Goal: Book appointment/travel/reservation

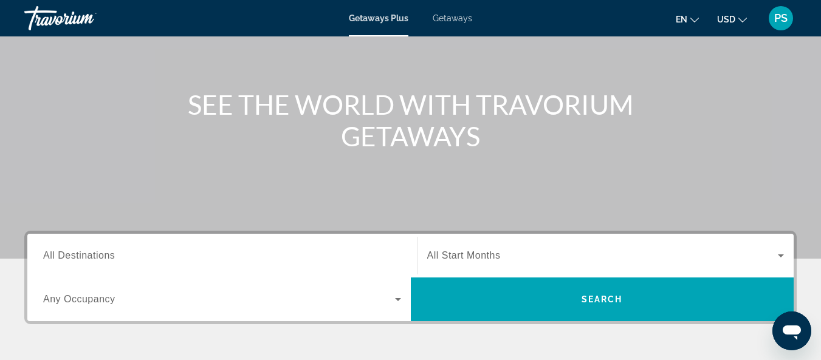
scroll to position [105, 0]
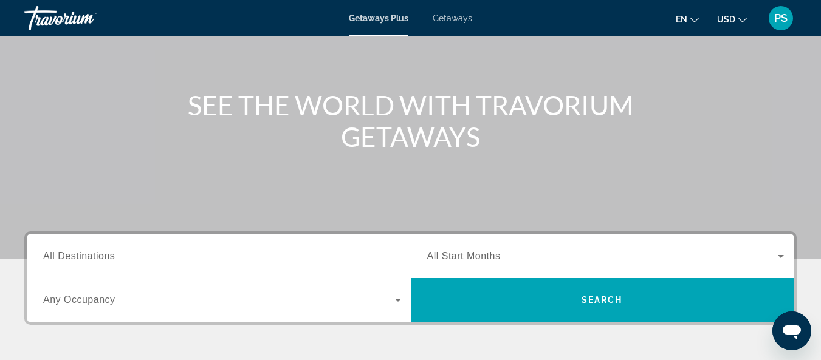
click at [101, 280] on div "Occupancy Any Occupancy" at bounding box center [221, 300] width 377 height 44
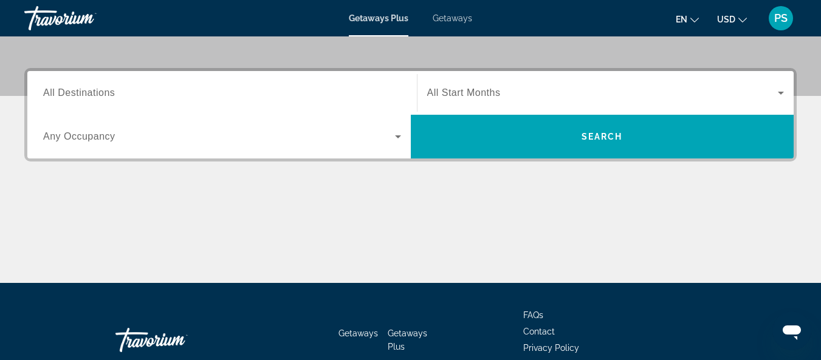
scroll to position [297, 0]
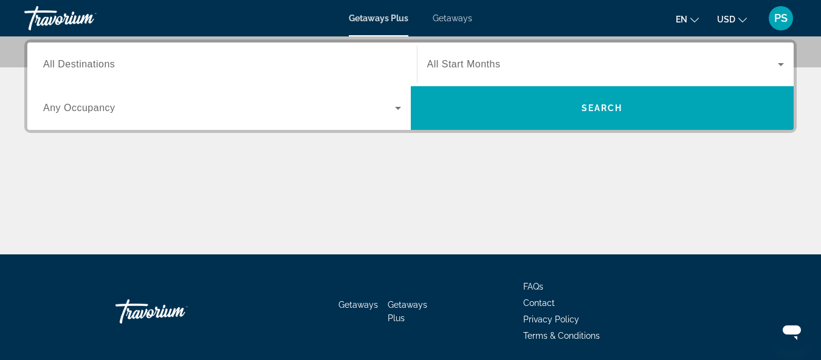
click at [111, 66] on span "All Destinations" at bounding box center [79, 64] width 72 height 10
click at [111, 66] on input "Destination All Destinations" at bounding box center [222, 65] width 358 height 15
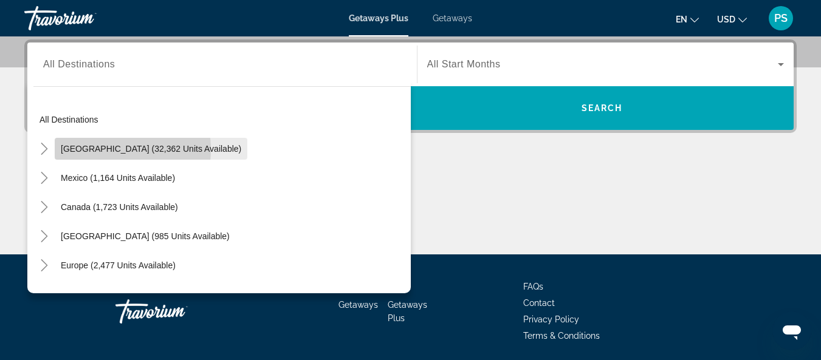
click at [97, 148] on span "[GEOGRAPHIC_DATA] (32,362 units available)" at bounding box center [151, 149] width 181 height 10
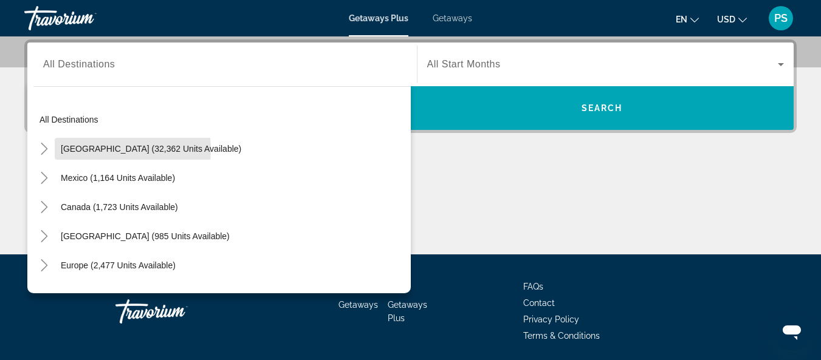
type input "**********"
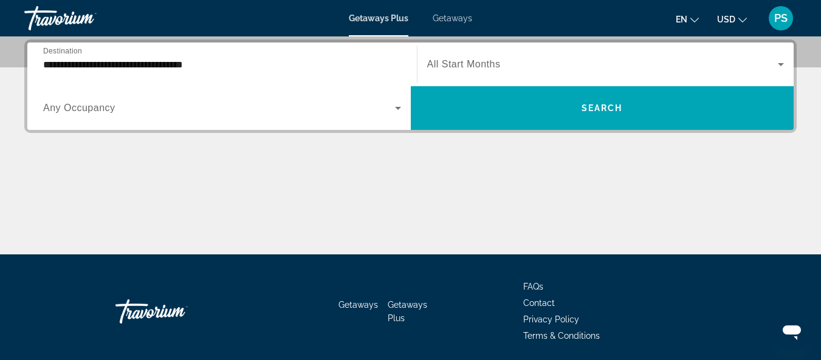
click at [100, 109] on span "Any Occupancy" at bounding box center [79, 108] width 72 height 10
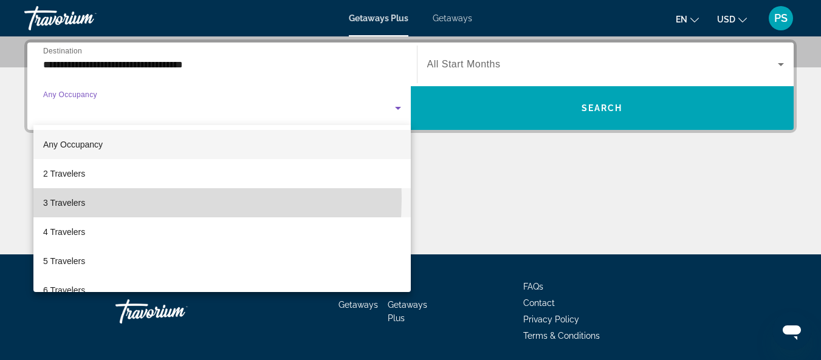
click at [63, 198] on span "3 Travelers" at bounding box center [64, 203] width 42 height 15
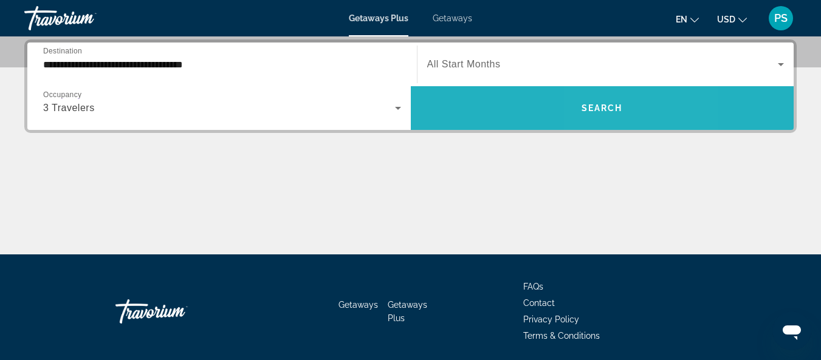
click at [609, 110] on span "Search" at bounding box center [602, 108] width 41 height 10
